Goal: Find specific page/section: Find specific page/section

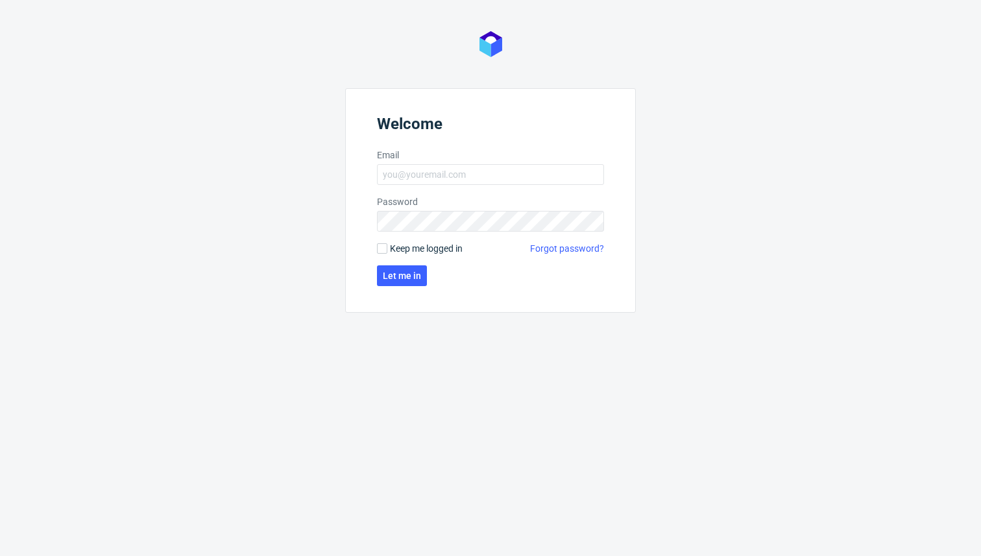
click at [0, 555] on nordpass-portal at bounding box center [0, 556] width 0 height 0
type input "michal.szycko@packhelp.com"
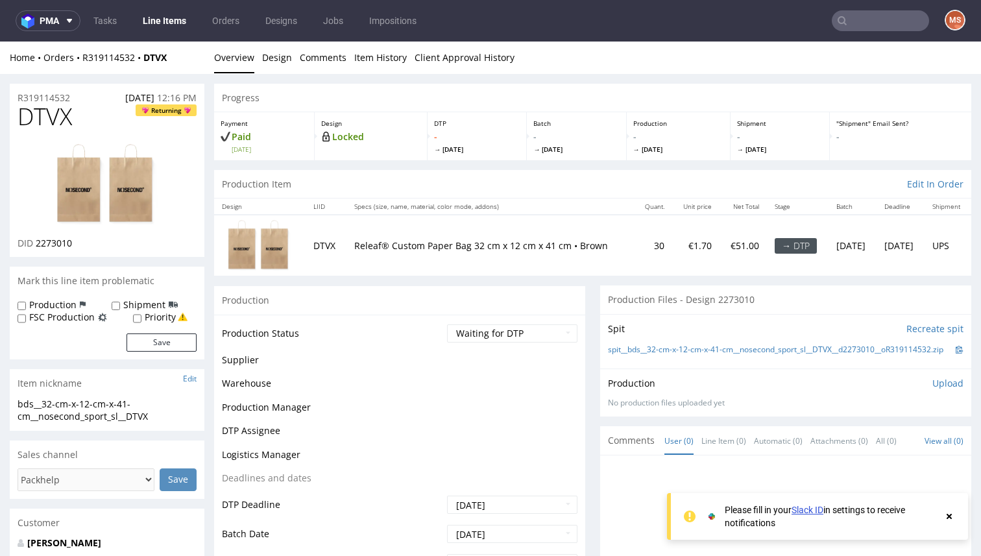
click at [101, 174] on img at bounding box center [107, 185] width 104 height 84
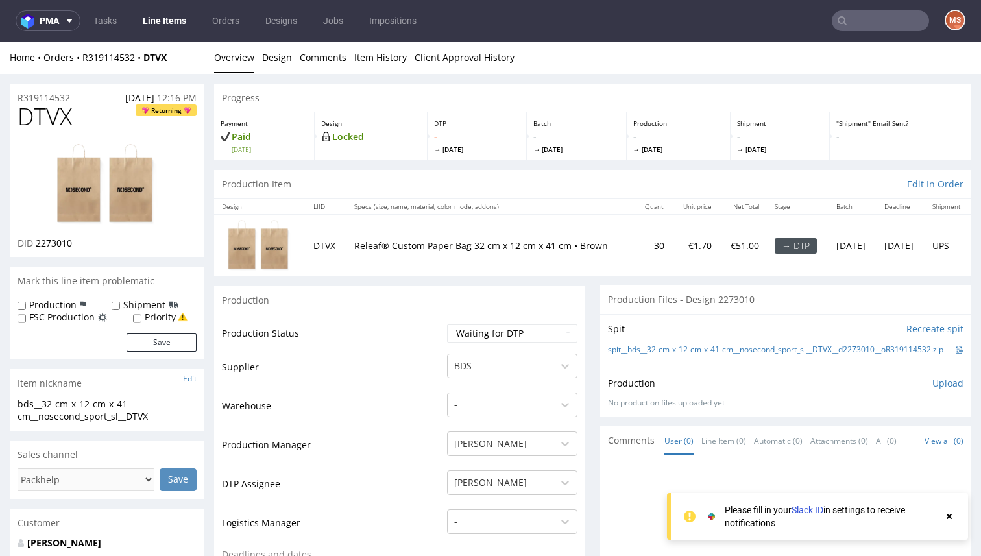
click at [948, 516] on use at bounding box center [948, 516] width 5 height 5
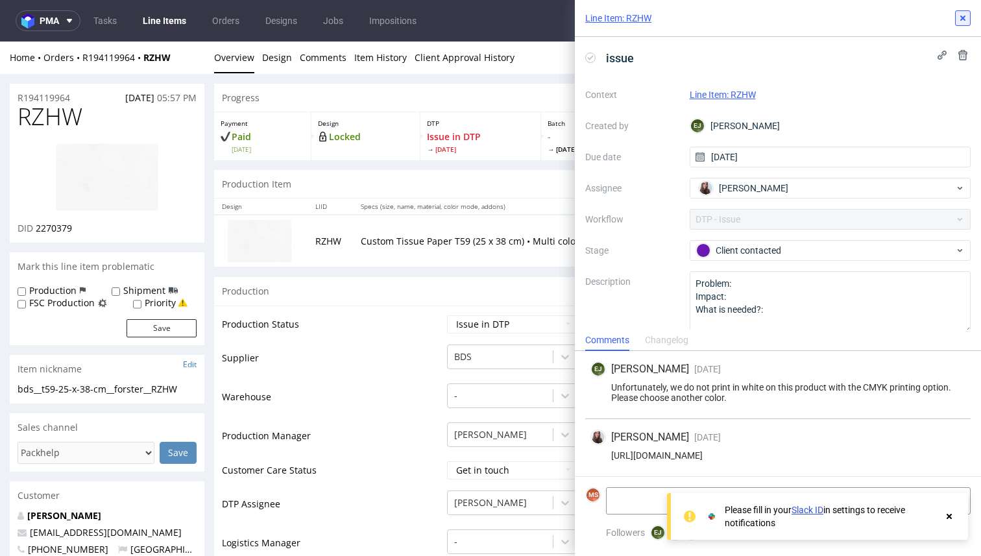
click at [960, 22] on icon at bounding box center [962, 18] width 10 height 10
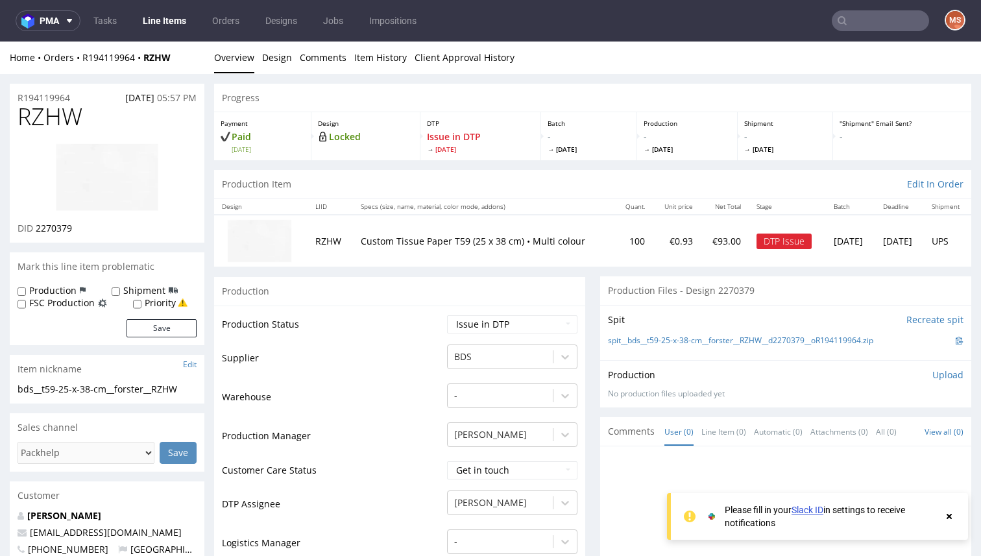
click at [117, 171] on img at bounding box center [107, 177] width 104 height 69
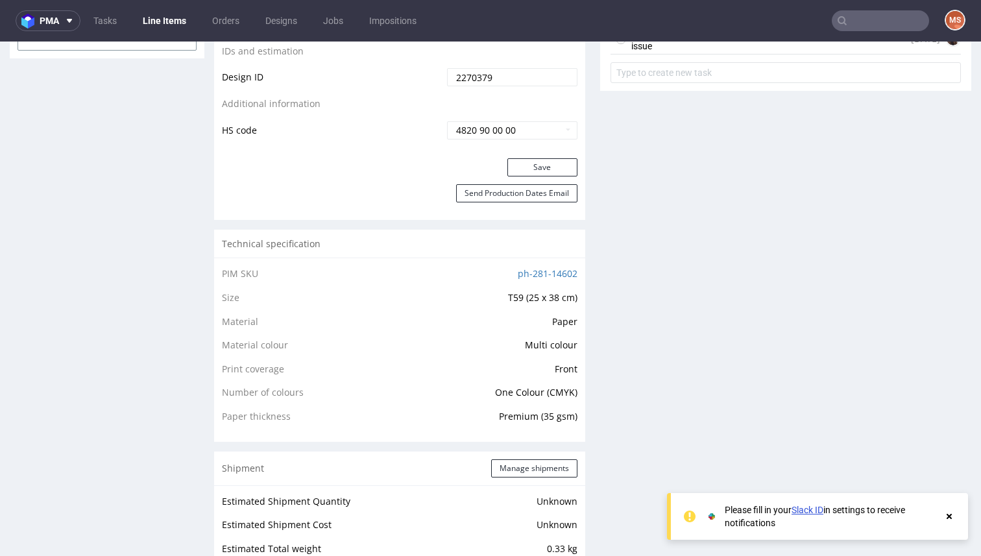
scroll to position [881, 0]
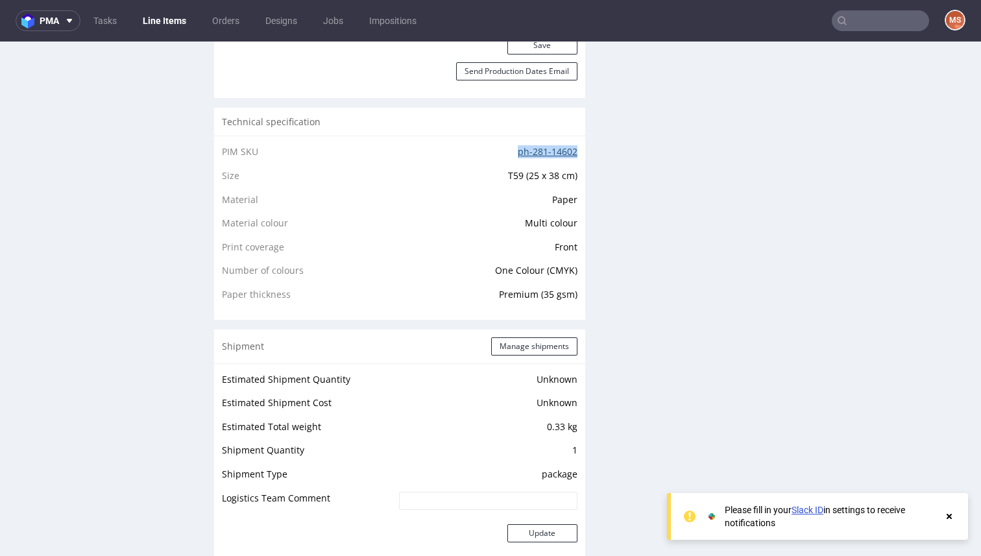
drag, startPoint x: 503, startPoint y: 151, endPoint x: 566, endPoint y: 151, distance: 63.6
click at [566, 151] on td "ph-281-14602" at bounding box center [470, 156] width 213 height 24
copy link "ph-281-14602"
